Goal: Task Accomplishment & Management: Manage account settings

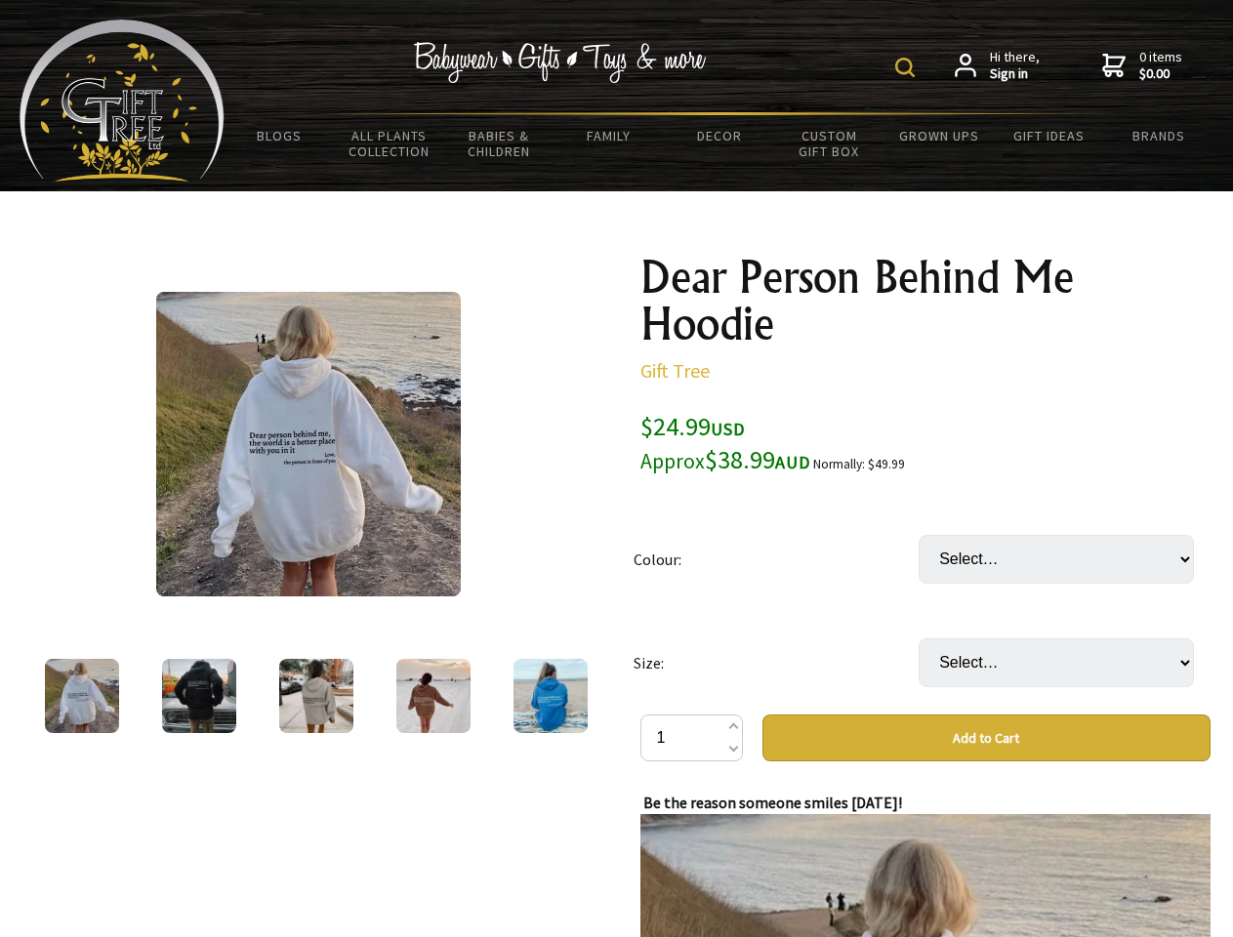
click at [908, 67] on img at bounding box center [905, 68] width 20 height 20
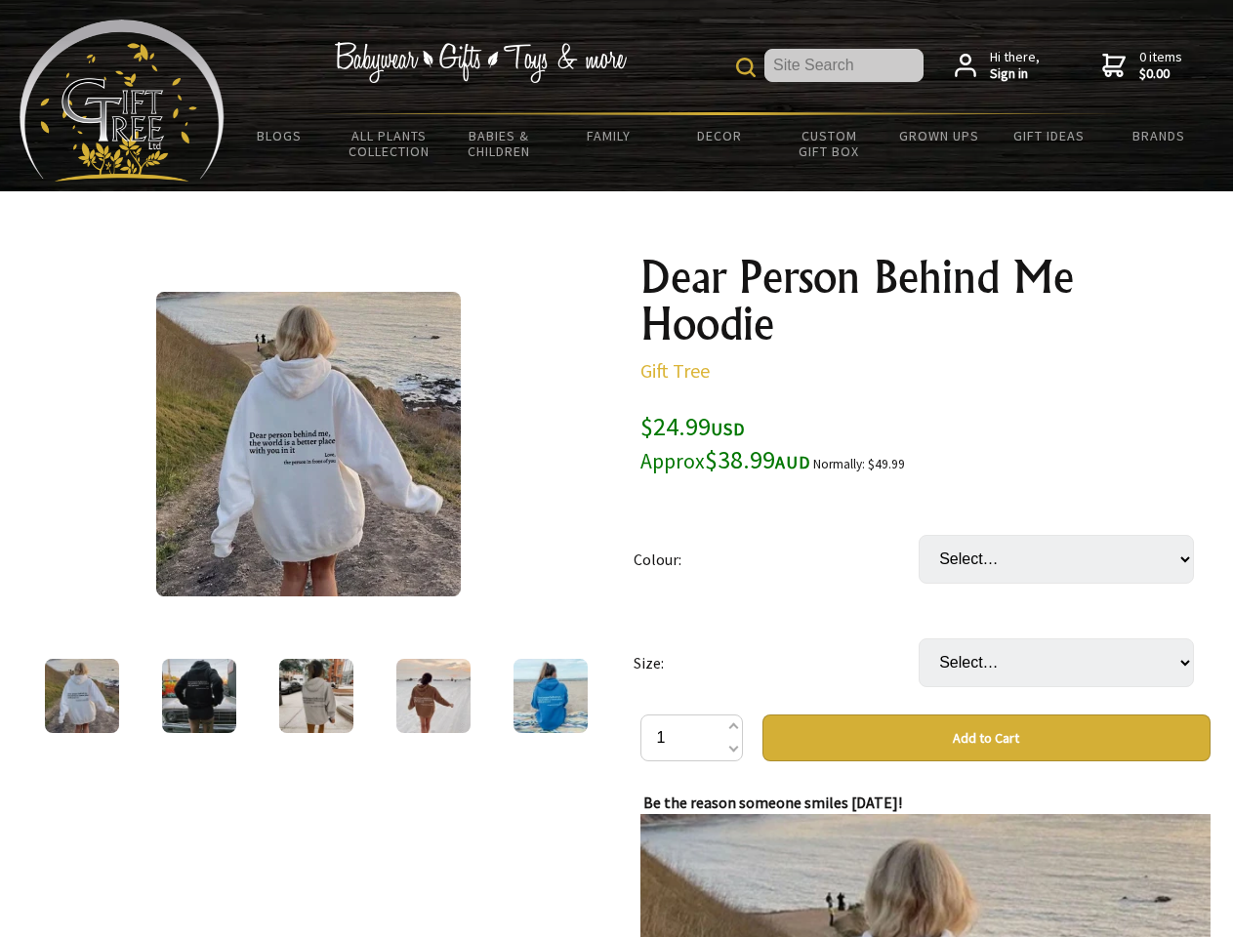
click at [308, 444] on img at bounding box center [308, 444] width 305 height 305
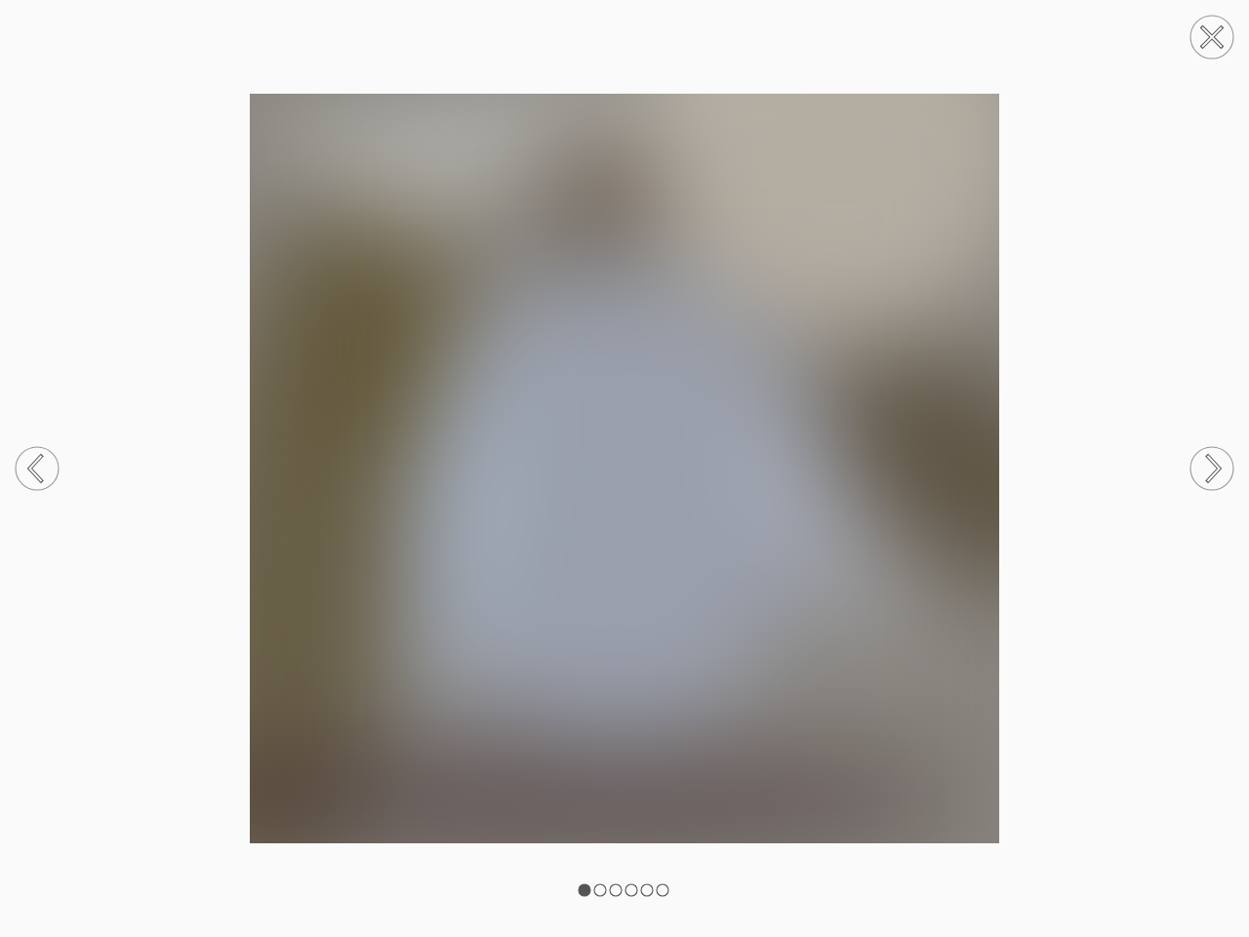
click at [925, 634] on img at bounding box center [624, 469] width 1249 height 750
click at [986, 738] on img at bounding box center [624, 469] width 1249 height 750
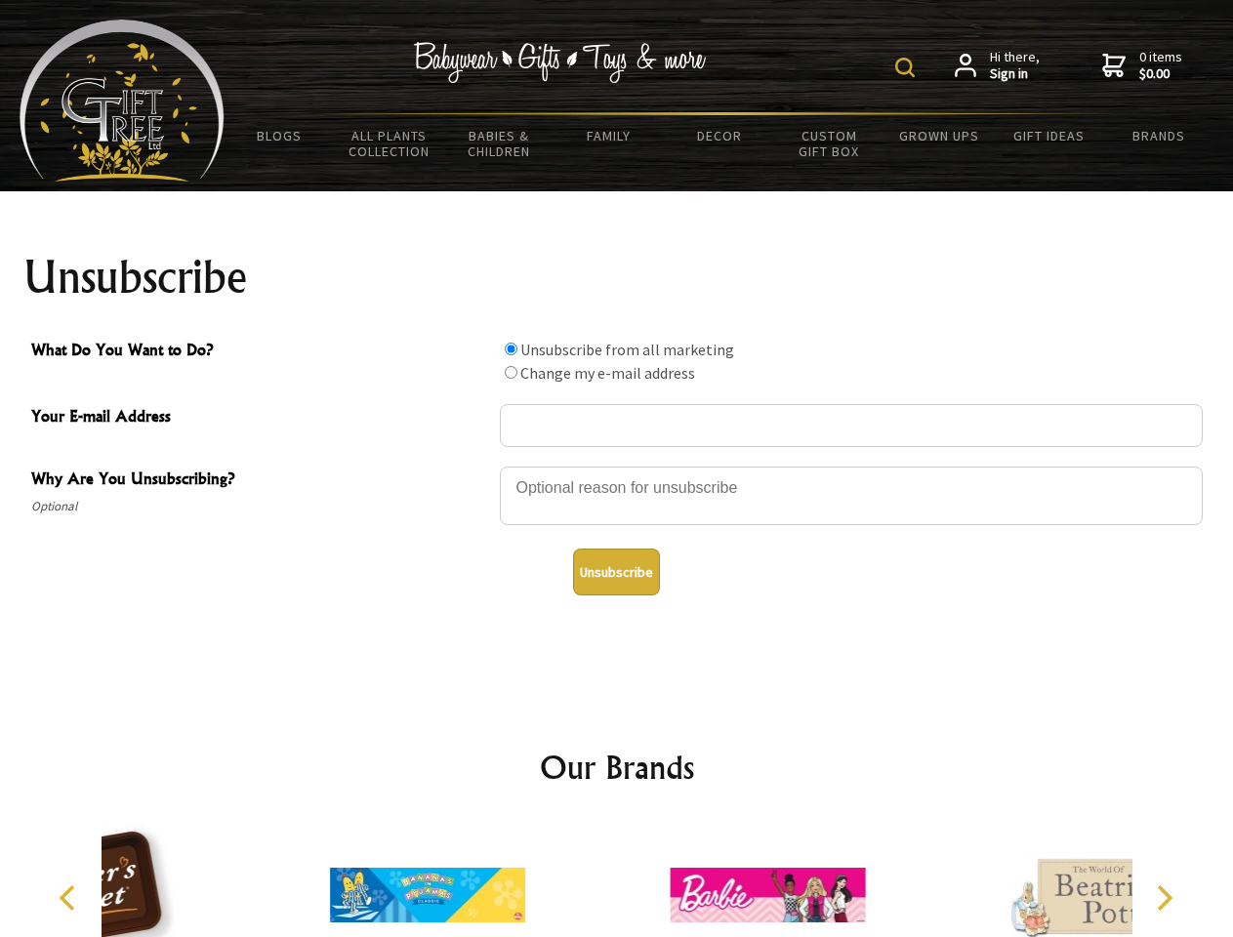
click at [908, 67] on img at bounding box center [905, 68] width 20 height 20
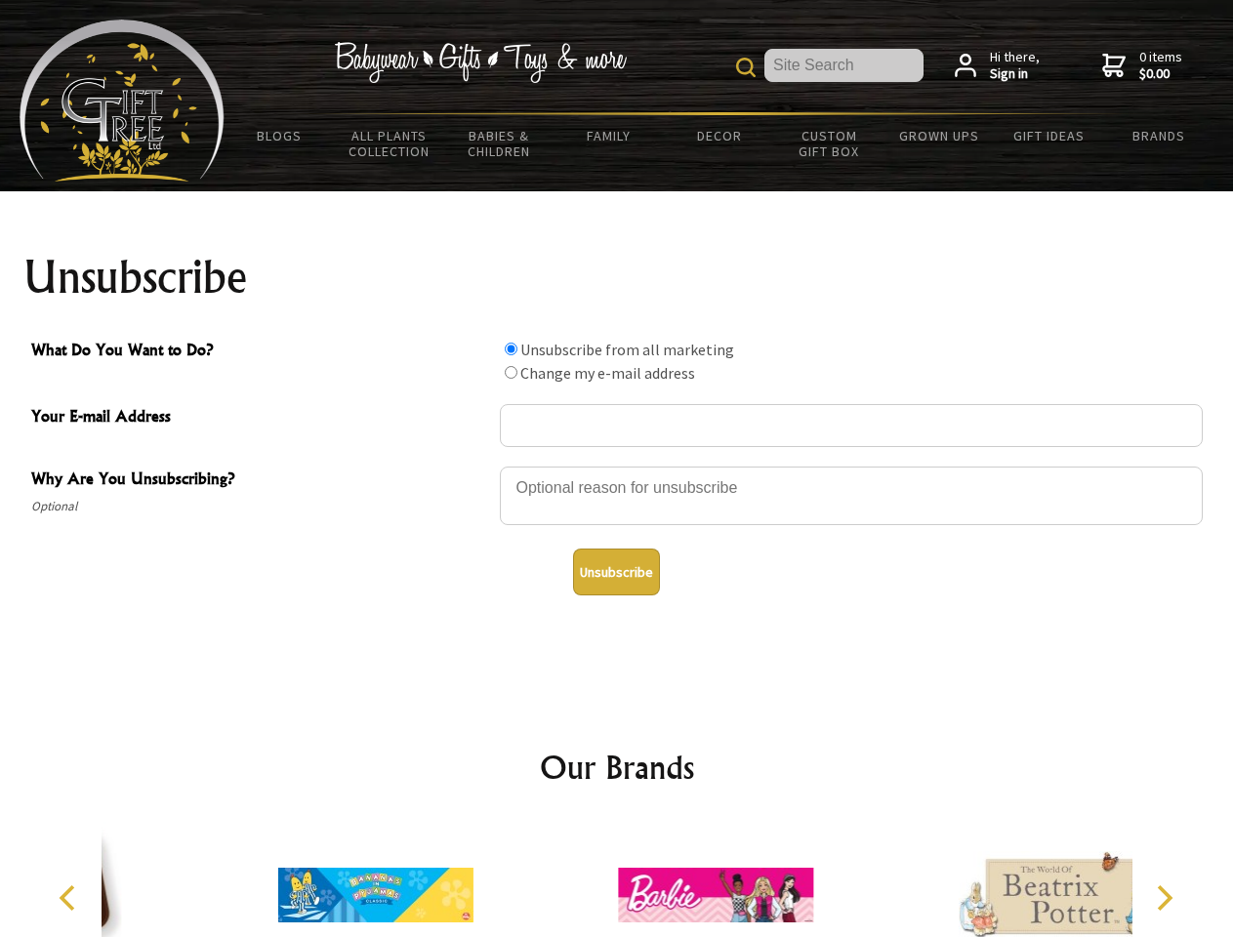
click at [617, 466] on div at bounding box center [851, 499] width 703 height 68
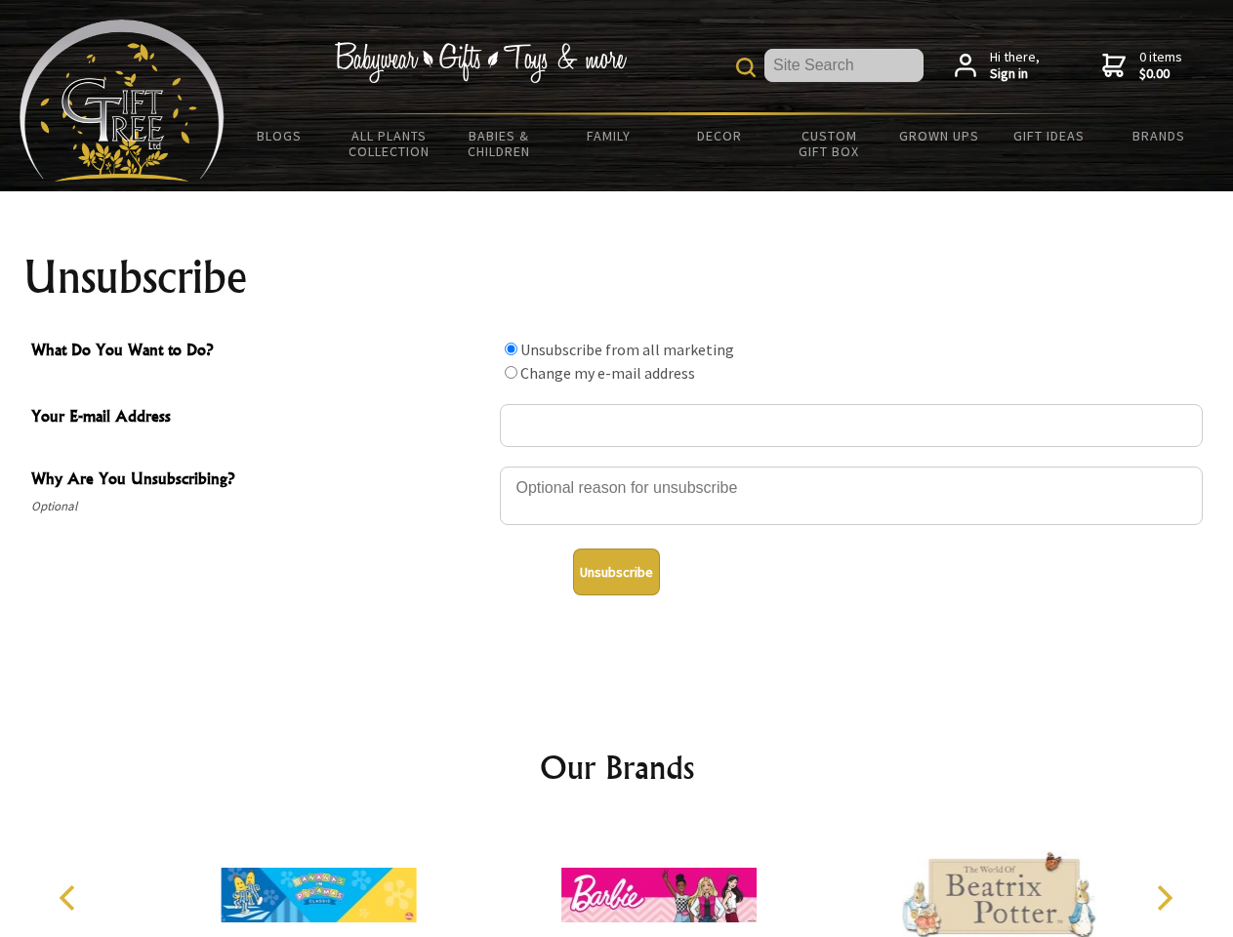
click at [510, 348] on input "What Do You Want to Do?" at bounding box center [511, 349] width 13 height 13
click at [510, 372] on input "What Do You Want to Do?" at bounding box center [511, 372] width 13 height 13
radio input "true"
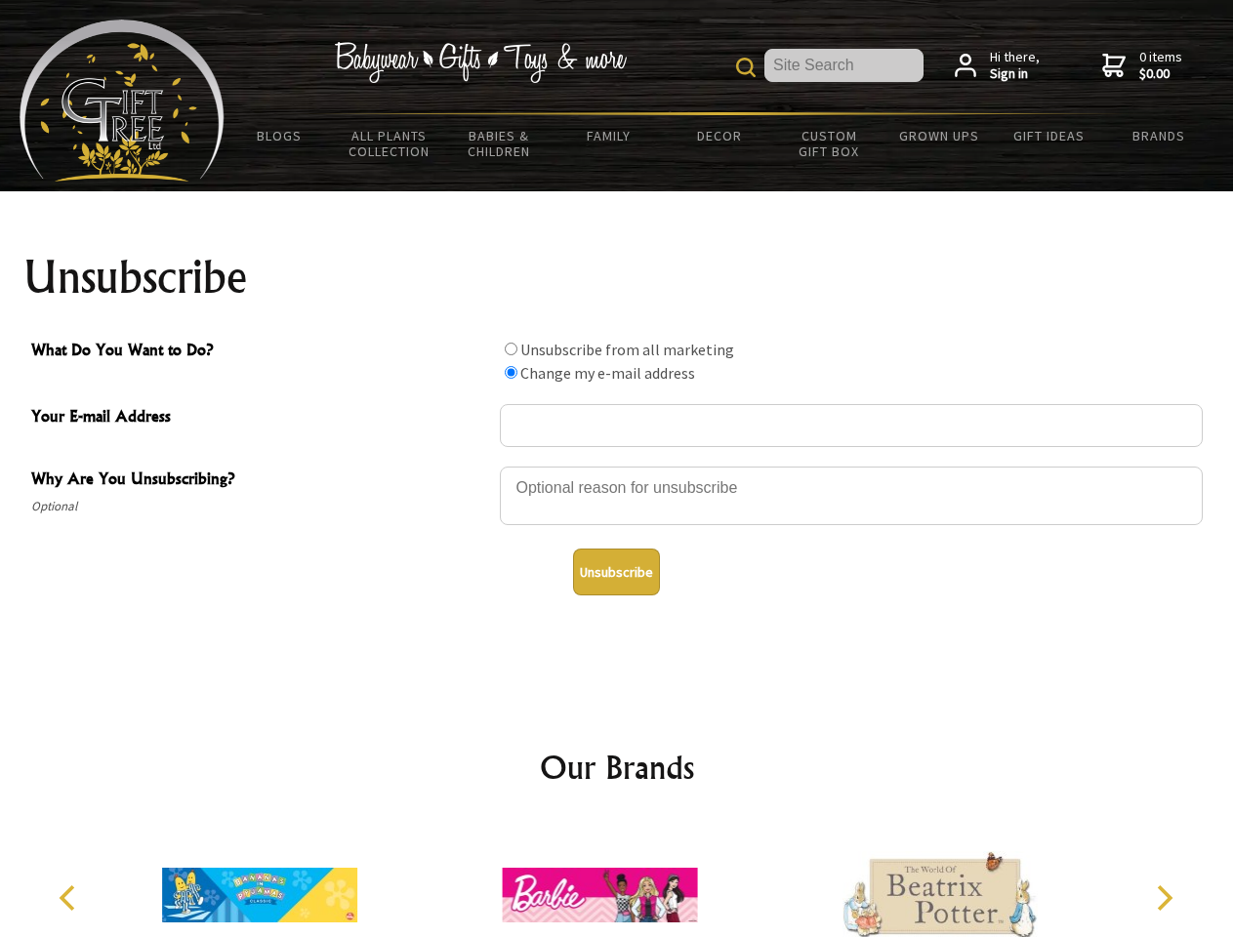
click at [616, 572] on button "Unsubscribe" at bounding box center [616, 572] width 87 height 47
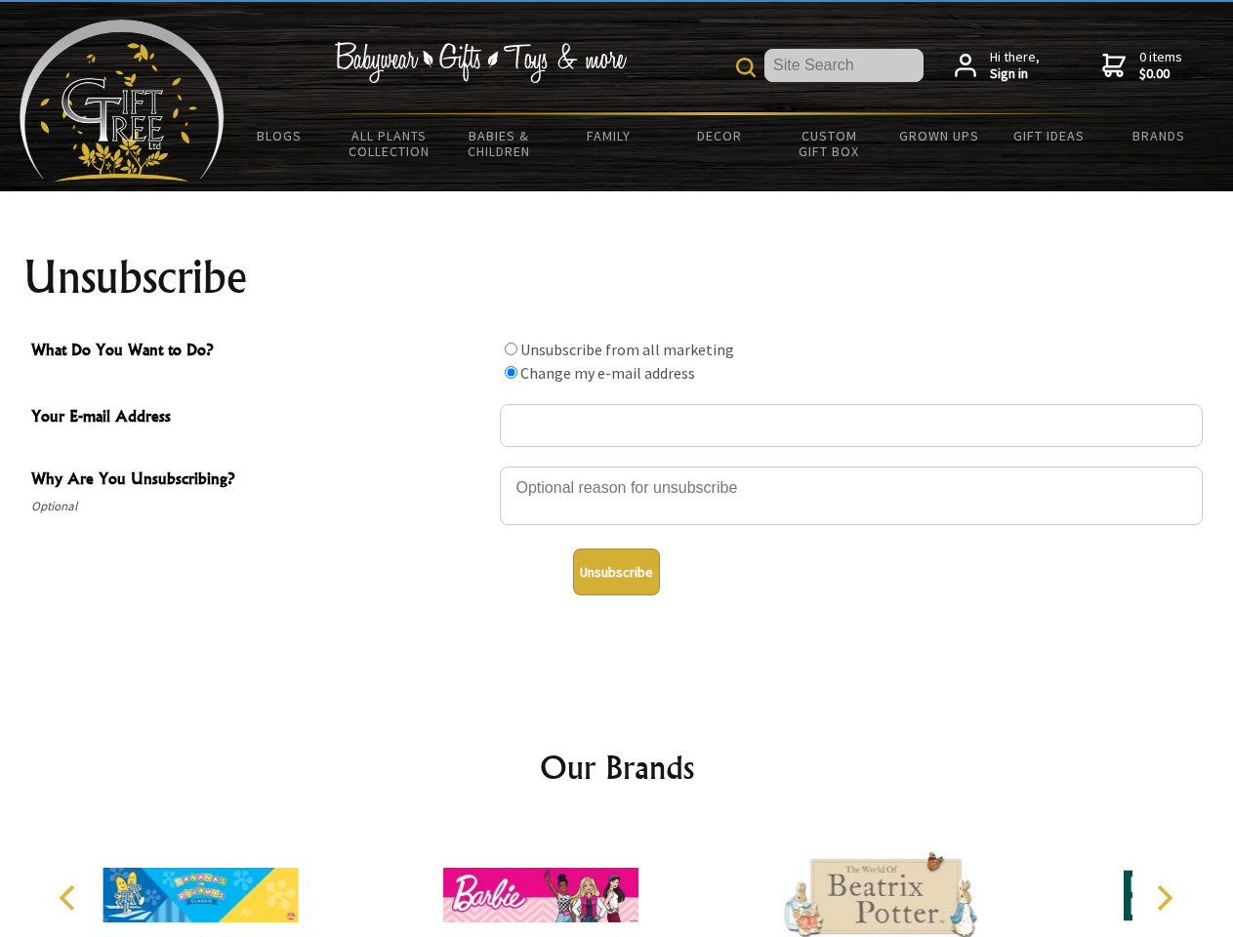
click at [617, 879] on img at bounding box center [540, 895] width 195 height 146
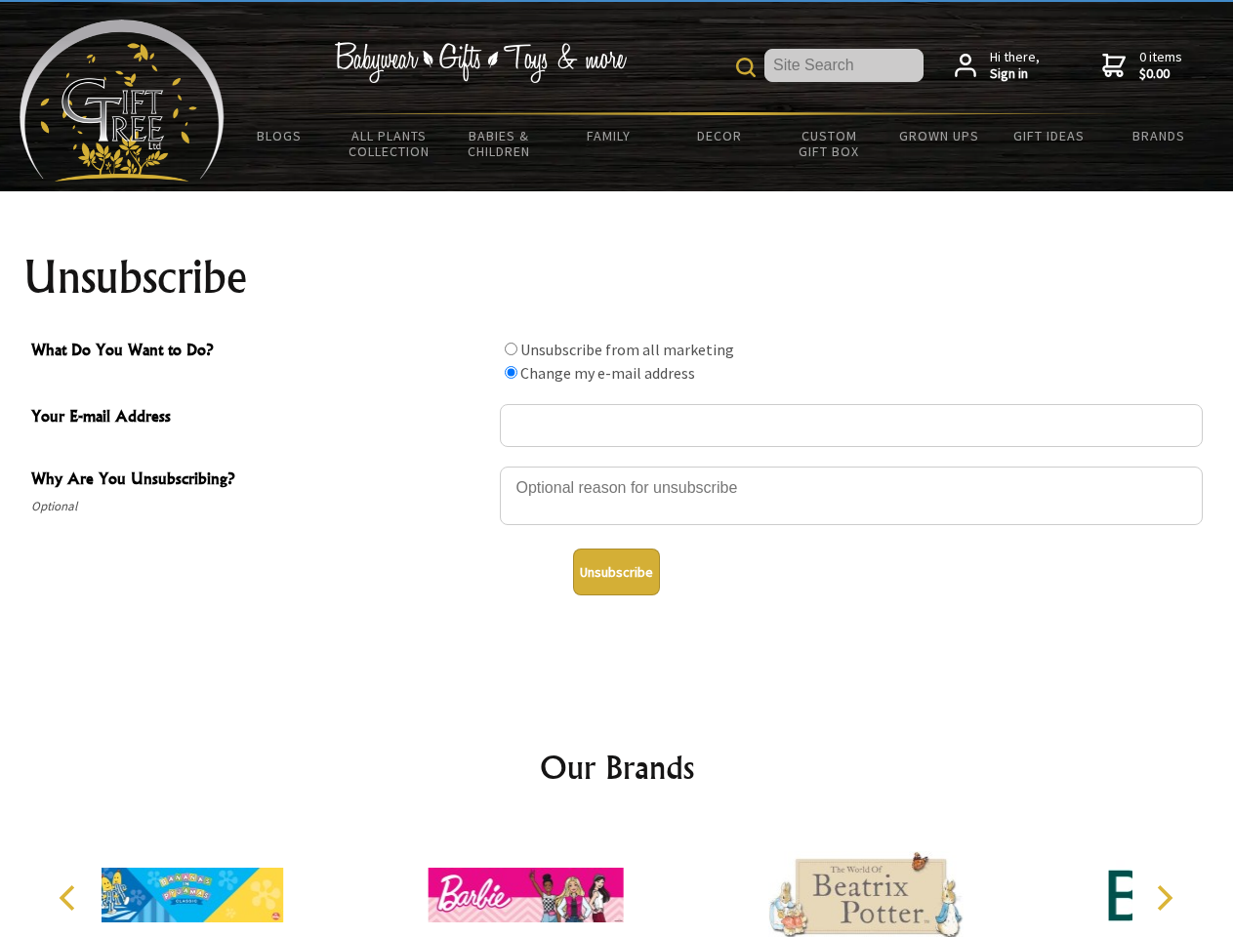
click at [70, 898] on icon "Previous" at bounding box center [69, 897] width 25 height 25
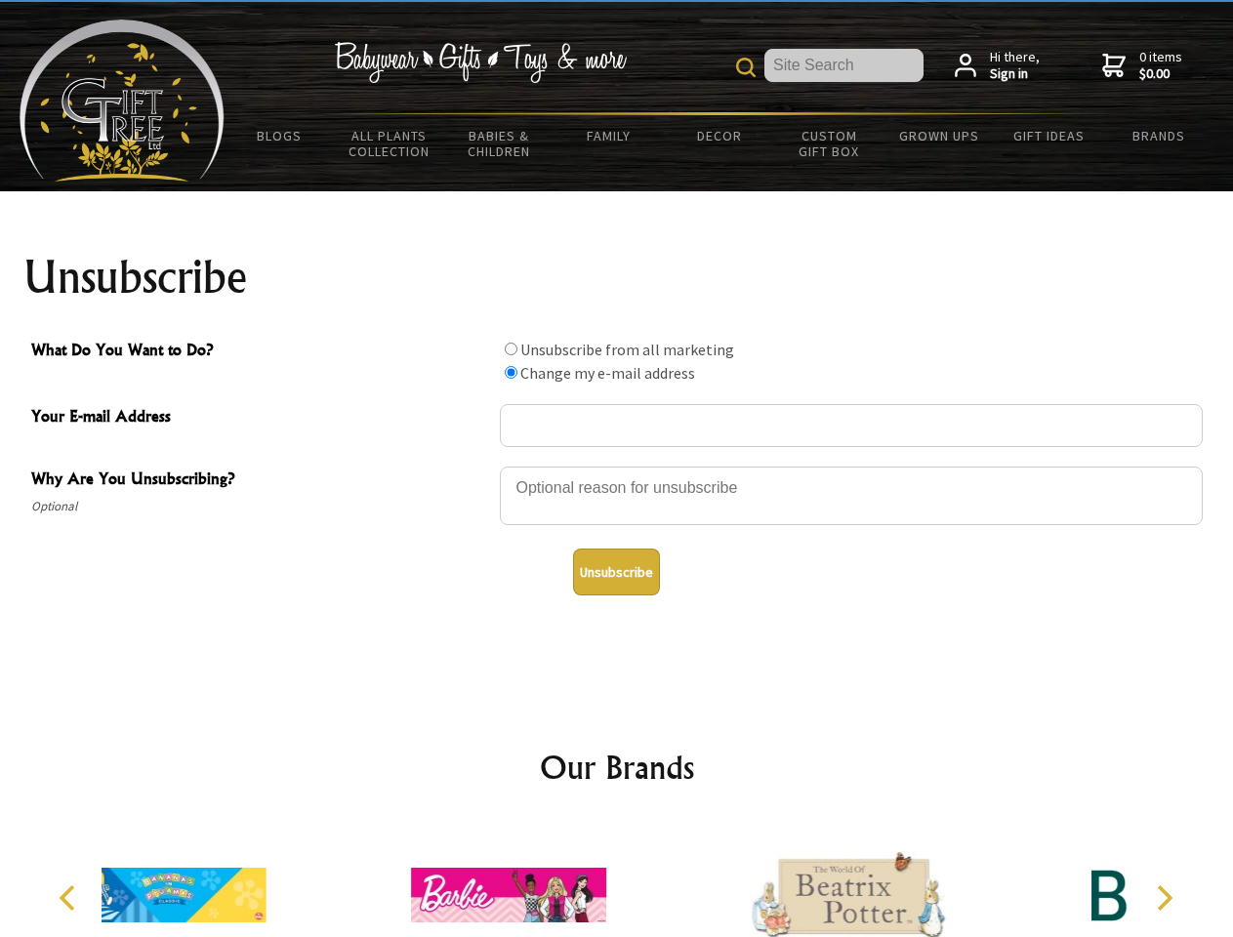
click at [1163, 898] on icon "Next" at bounding box center [1162, 897] width 25 height 25
